Goal: Information Seeking & Learning: Find specific fact

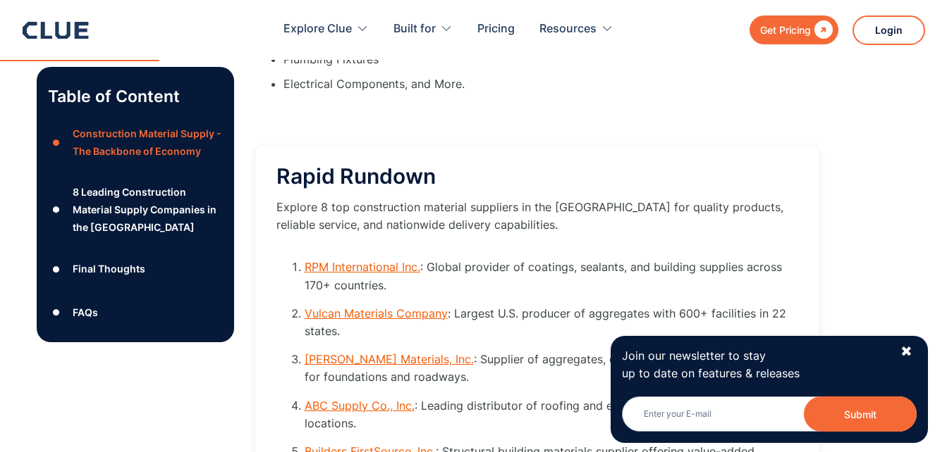
scroll to position [1903, 0]
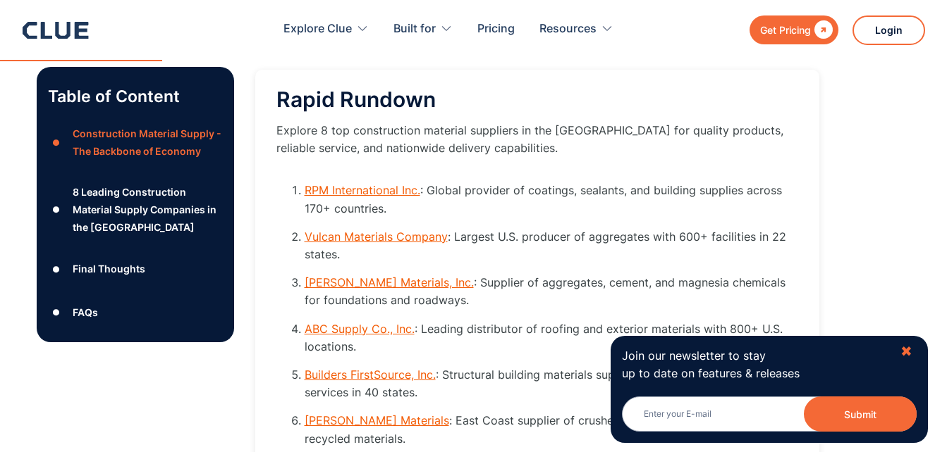
click at [904, 348] on div "✖" at bounding box center [906, 352] width 12 height 18
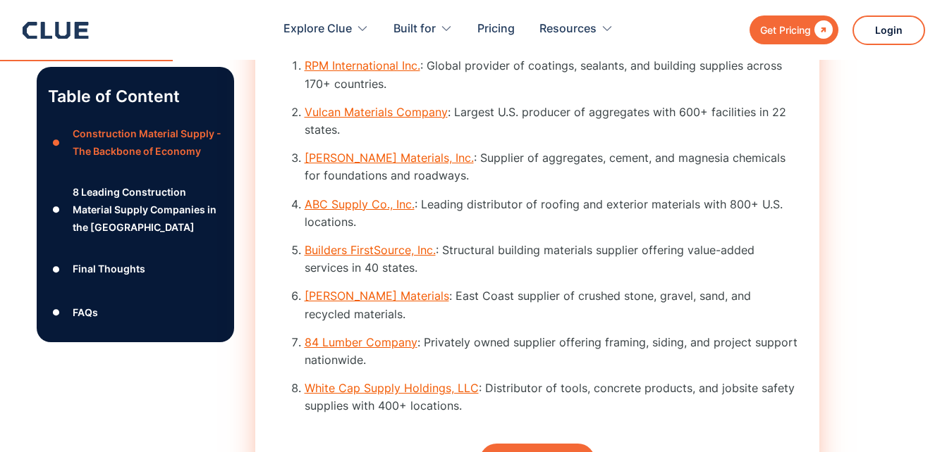
scroll to position [2044, 0]
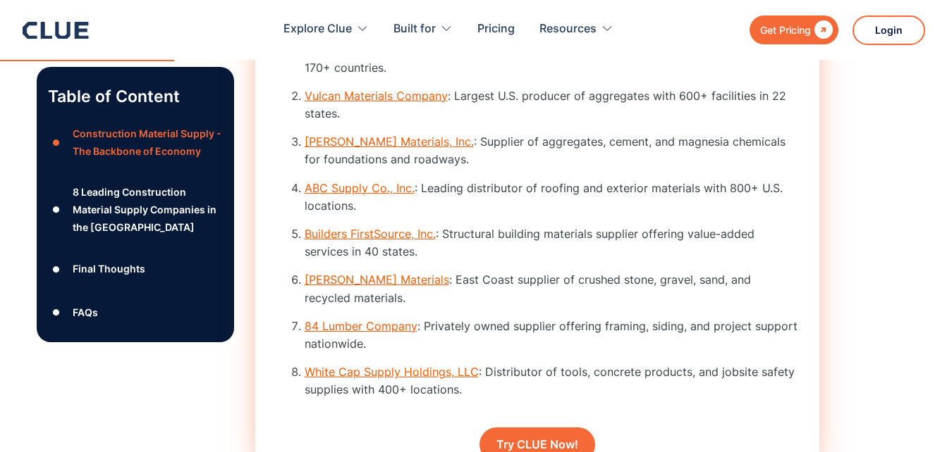
click at [333, 287] on link "[PERSON_NAME] Materials" at bounding box center [376, 280] width 144 height 14
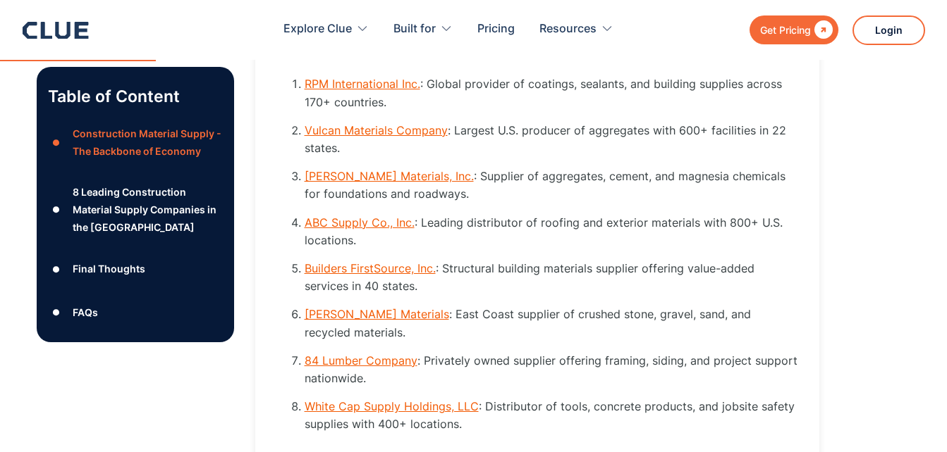
scroll to position [2031, 0]
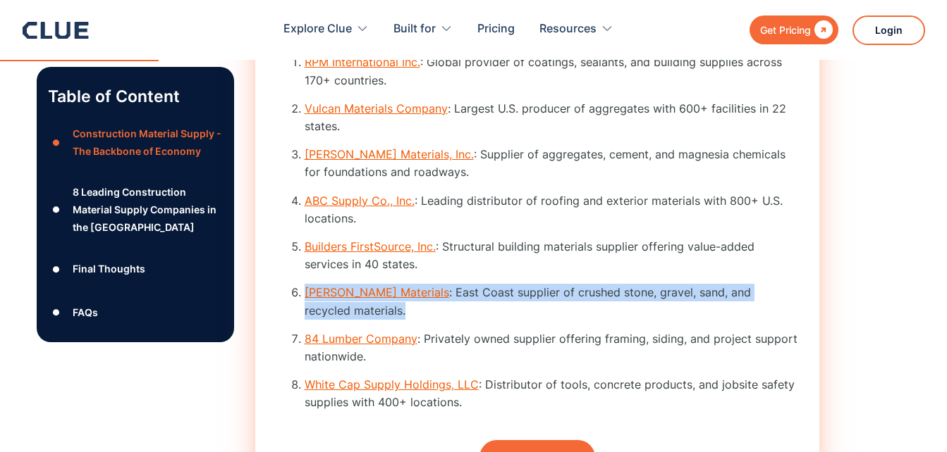
drag, startPoint x: 803, startPoint y: 314, endPoint x: 304, endPoint y: 309, distance: 499.7
click at [304, 309] on div "Rapid Rundown Explore 8 top construction material suppliers in the [GEOGRAPHIC_…" at bounding box center [537, 219] width 564 height 555
drag, startPoint x: 304, startPoint y: 309, endPoint x: 440, endPoint y: 316, distance: 136.2
copy li "[PERSON_NAME] Materials : East Coast supplier of crushed stone, gravel, sand, a…"
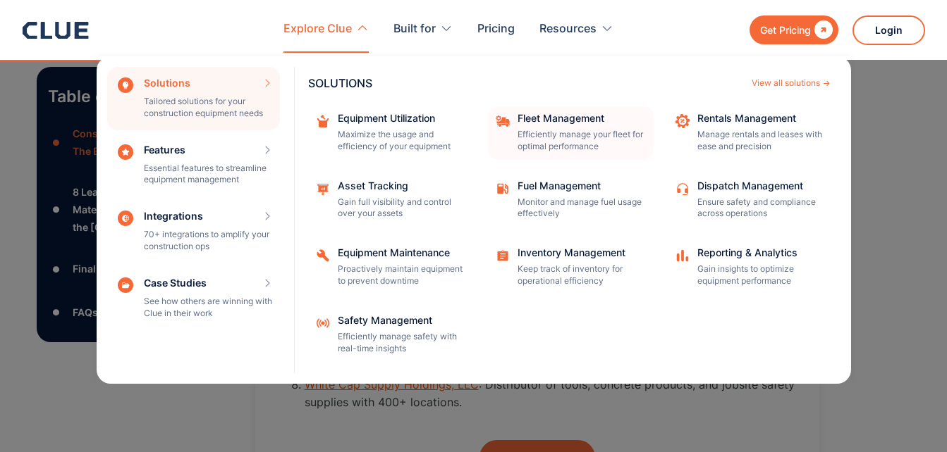
scroll to position [2102, 0]
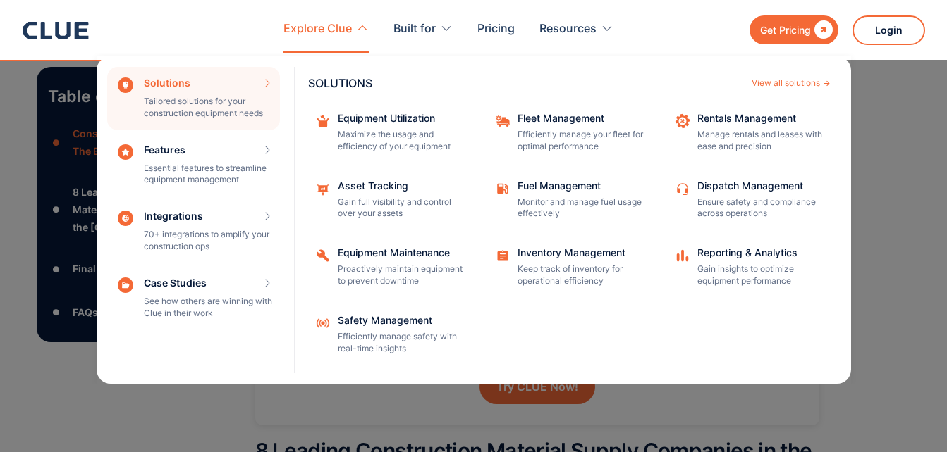
click at [908, 189] on nav "Solutions Tailored solutions for your construction equipment needs SOLUTIONS Vi…" at bounding box center [474, 218] width 902 height 331
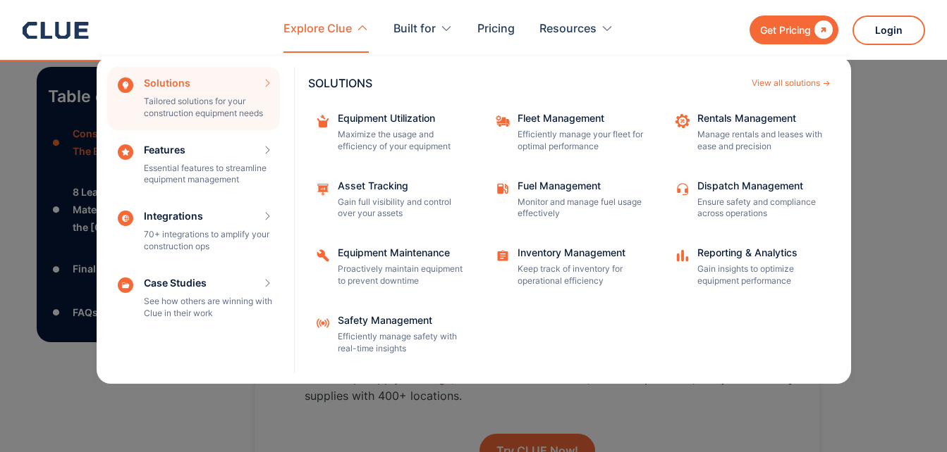
scroll to position [1961, 0]
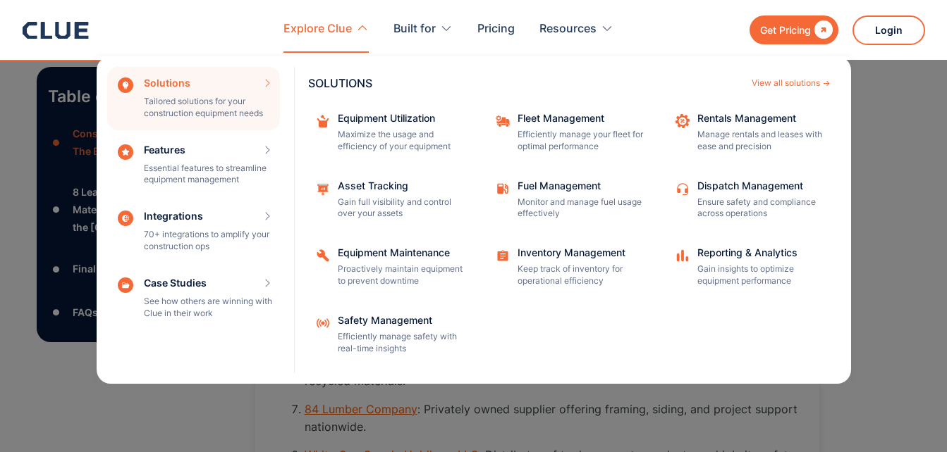
click at [867, 157] on nav "Solutions Tailored solutions for your construction equipment needs SOLUTIONS Vi…" at bounding box center [474, 218] width 902 height 331
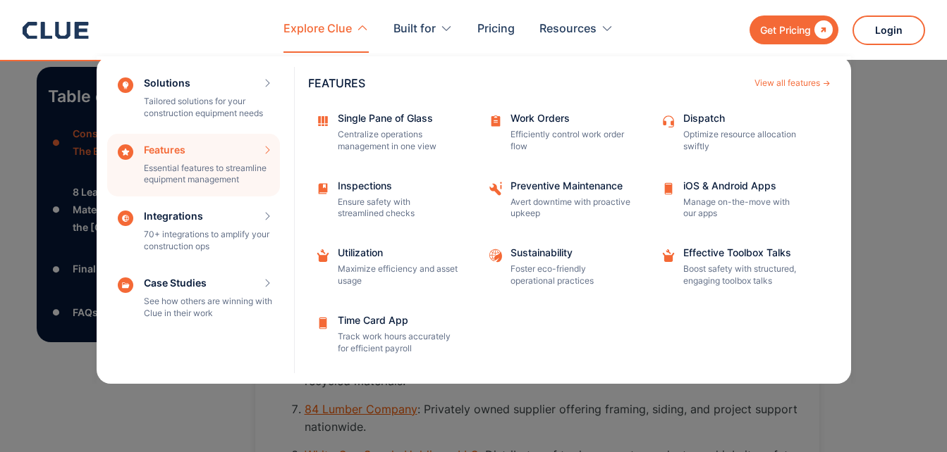
click at [50, 369] on nav "Solutions Tailored solutions for your construction equipment needs SOLUTIONS Vi…" at bounding box center [474, 218] width 902 height 331
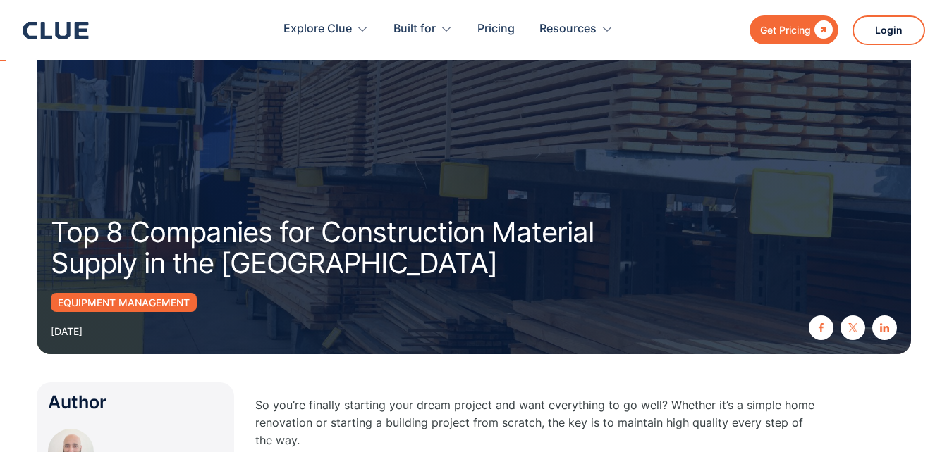
scroll to position [0, 0]
